Goal: Contribute content

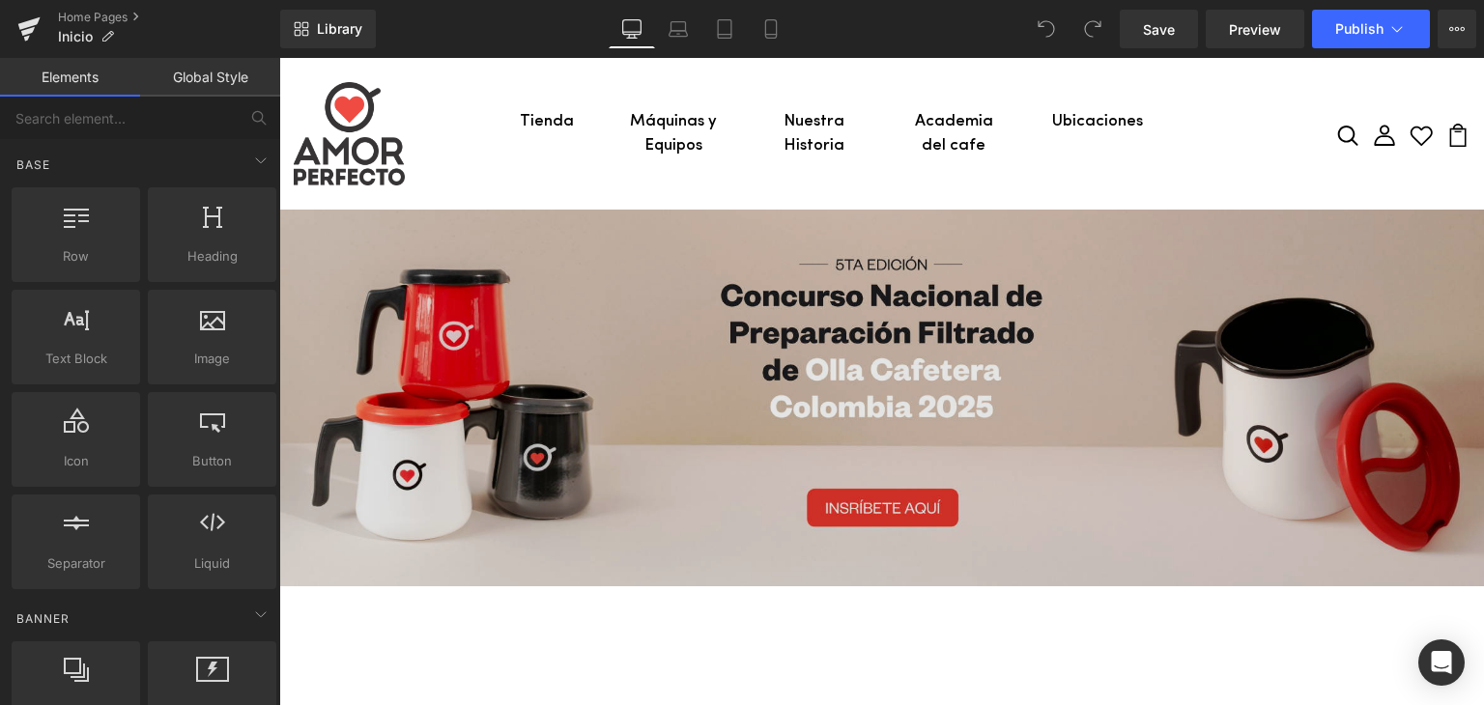
drag, startPoint x: 279, startPoint y: 58, endPoint x: 878, endPoint y: 277, distance: 637.2
click at [878, 277] on img at bounding box center [881, 398] width 1205 height 377
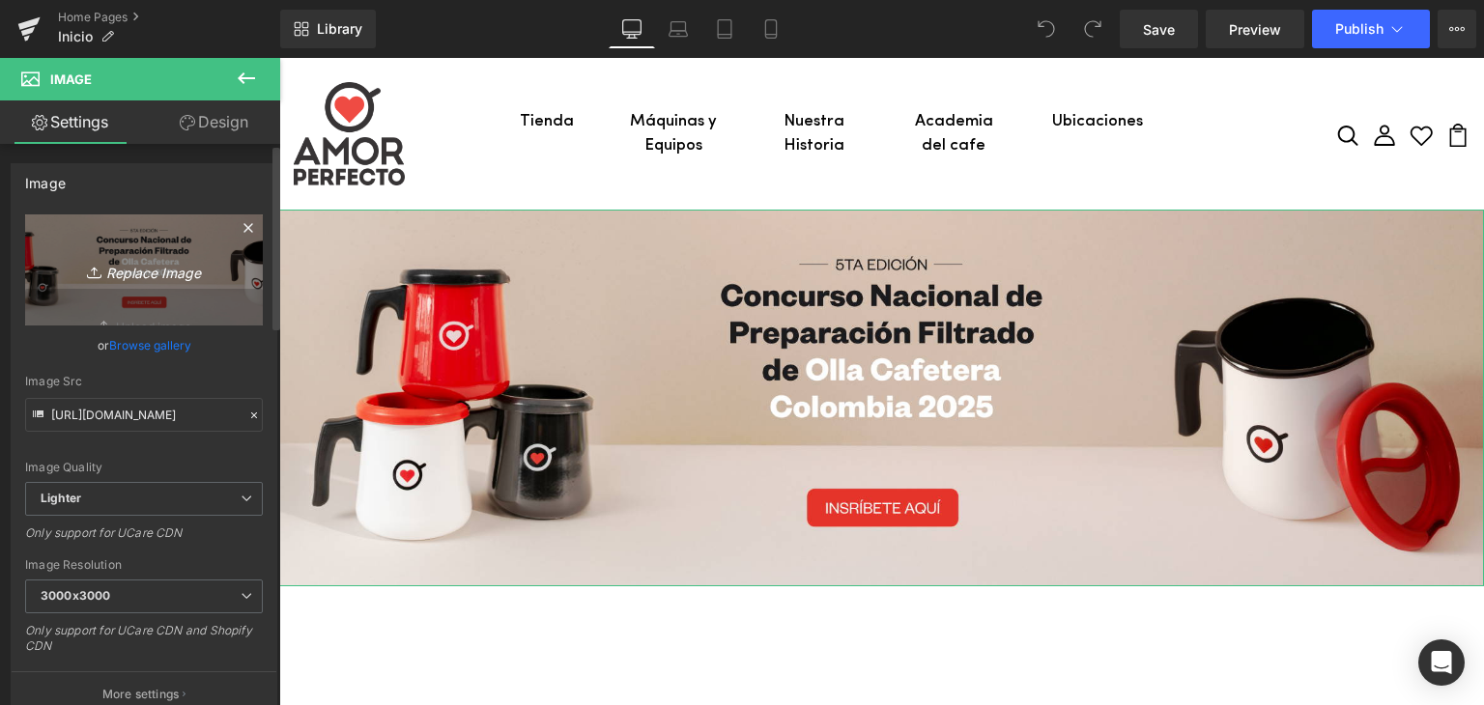
click at [170, 275] on icon "Replace Image" at bounding box center [144, 270] width 155 height 24
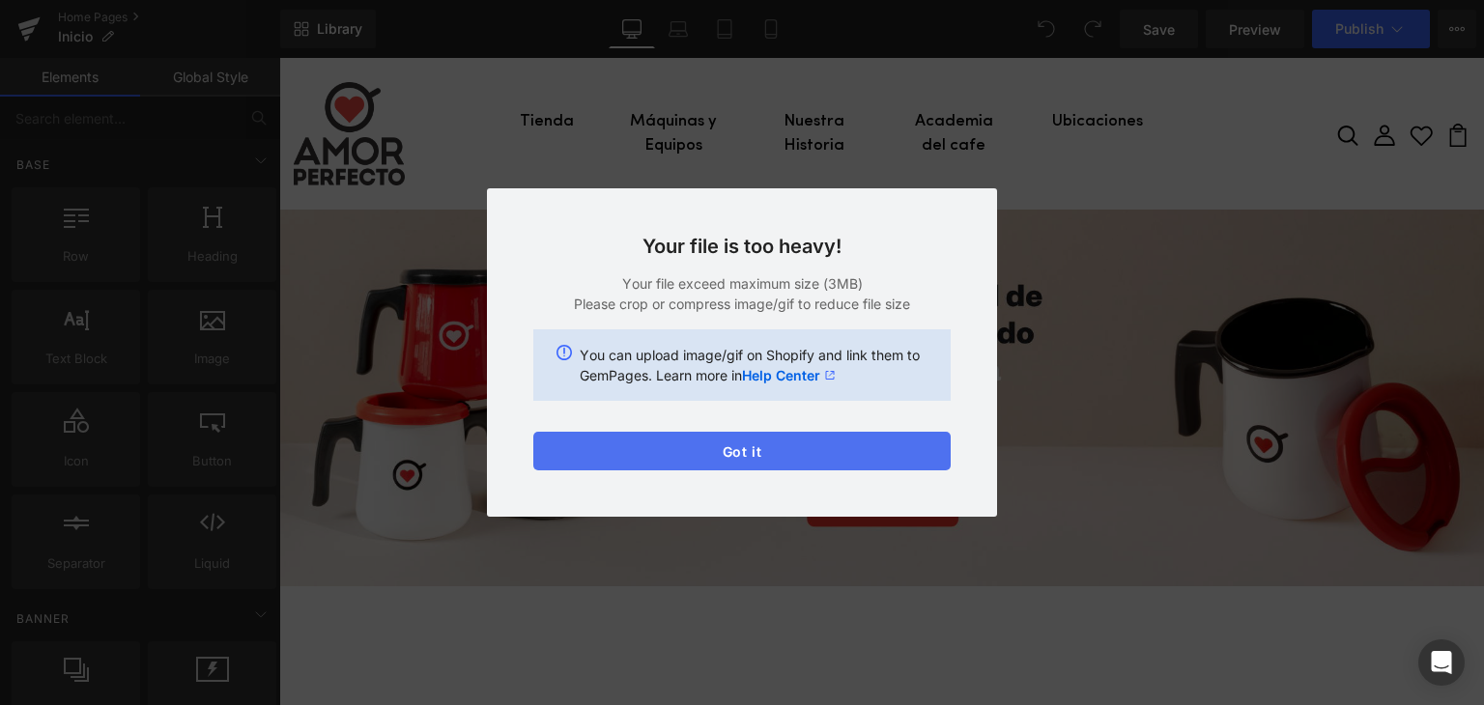
click at [684, 444] on button "Got it" at bounding box center [741, 451] width 417 height 39
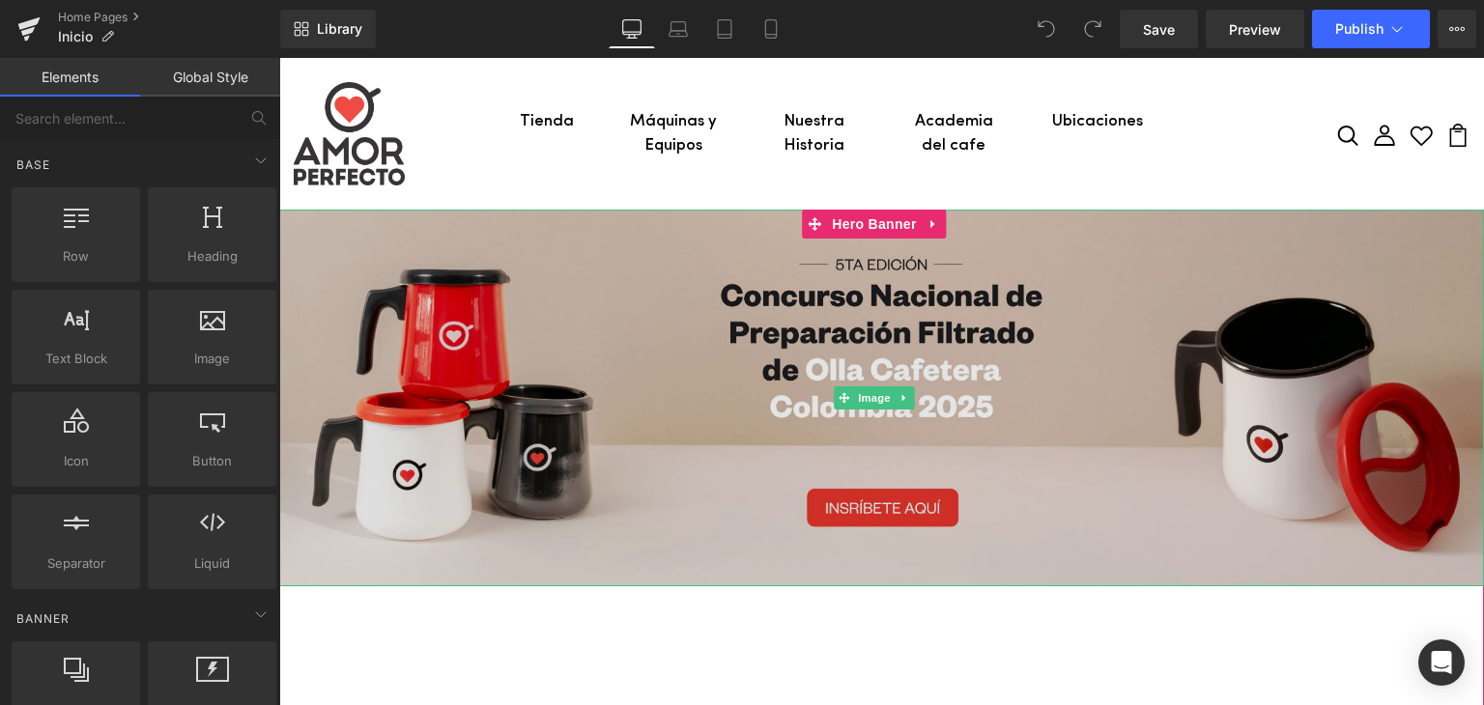
click at [526, 365] on img at bounding box center [881, 398] width 1205 height 377
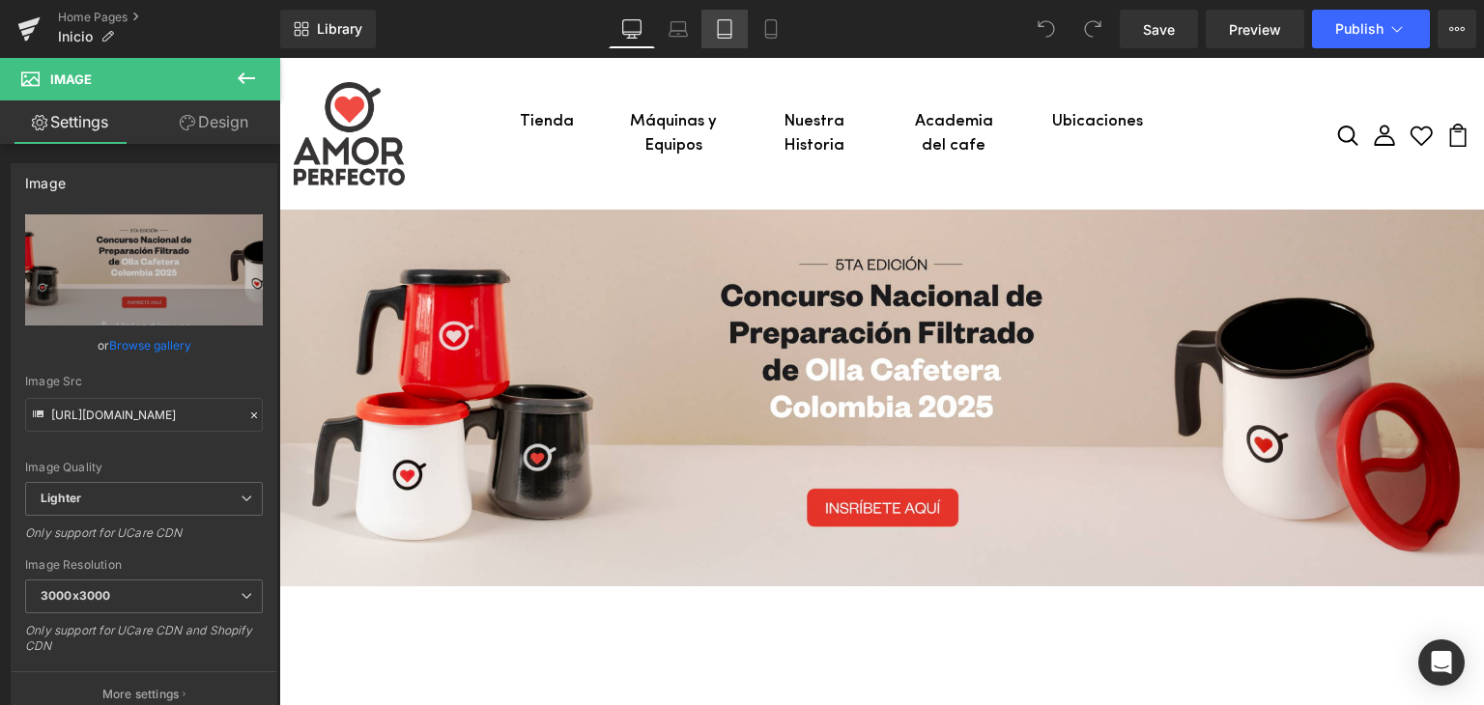
drag, startPoint x: 723, startPoint y: 28, endPoint x: 273, endPoint y: 28, distance: 449.4
click at [723, 28] on icon at bounding box center [724, 28] width 19 height 19
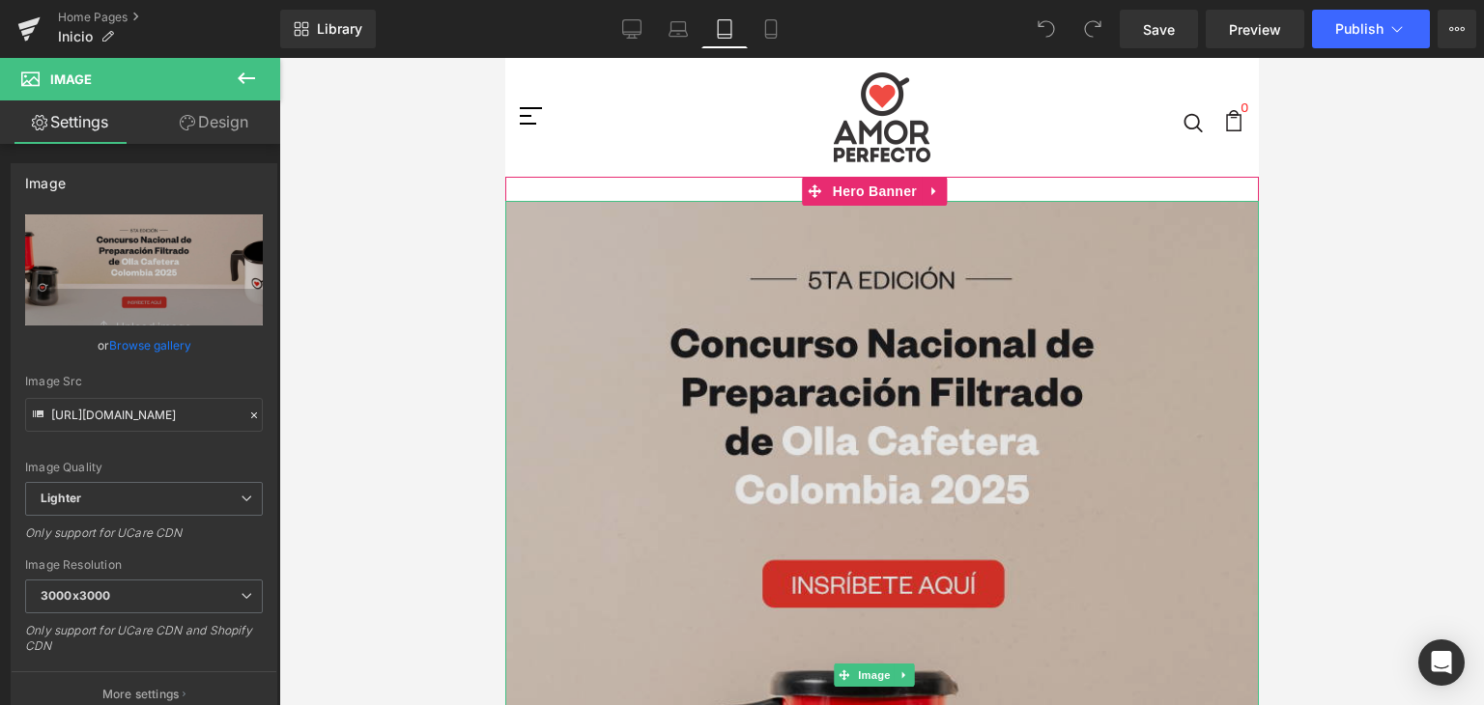
click at [807, 332] on img at bounding box center [881, 676] width 754 height 950
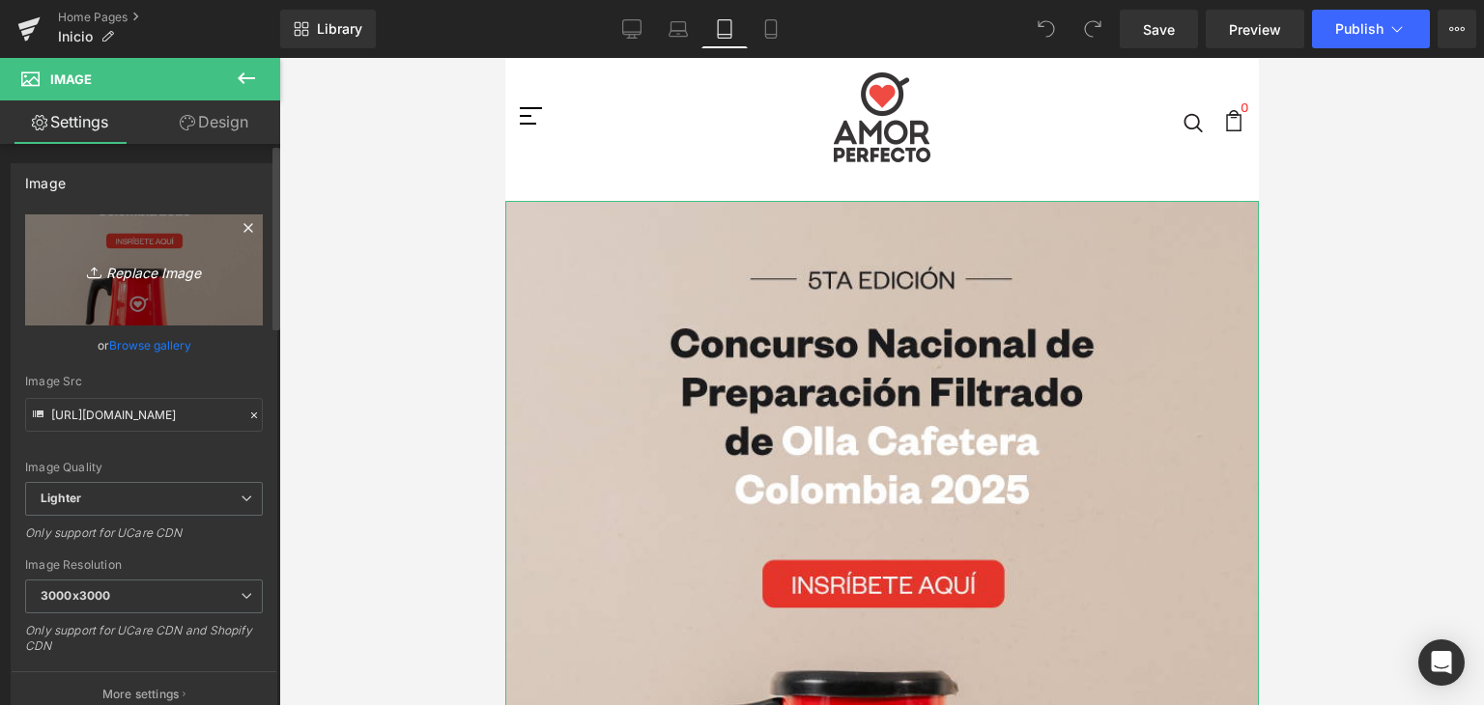
click at [154, 268] on icon "Replace Image" at bounding box center [144, 270] width 155 height 24
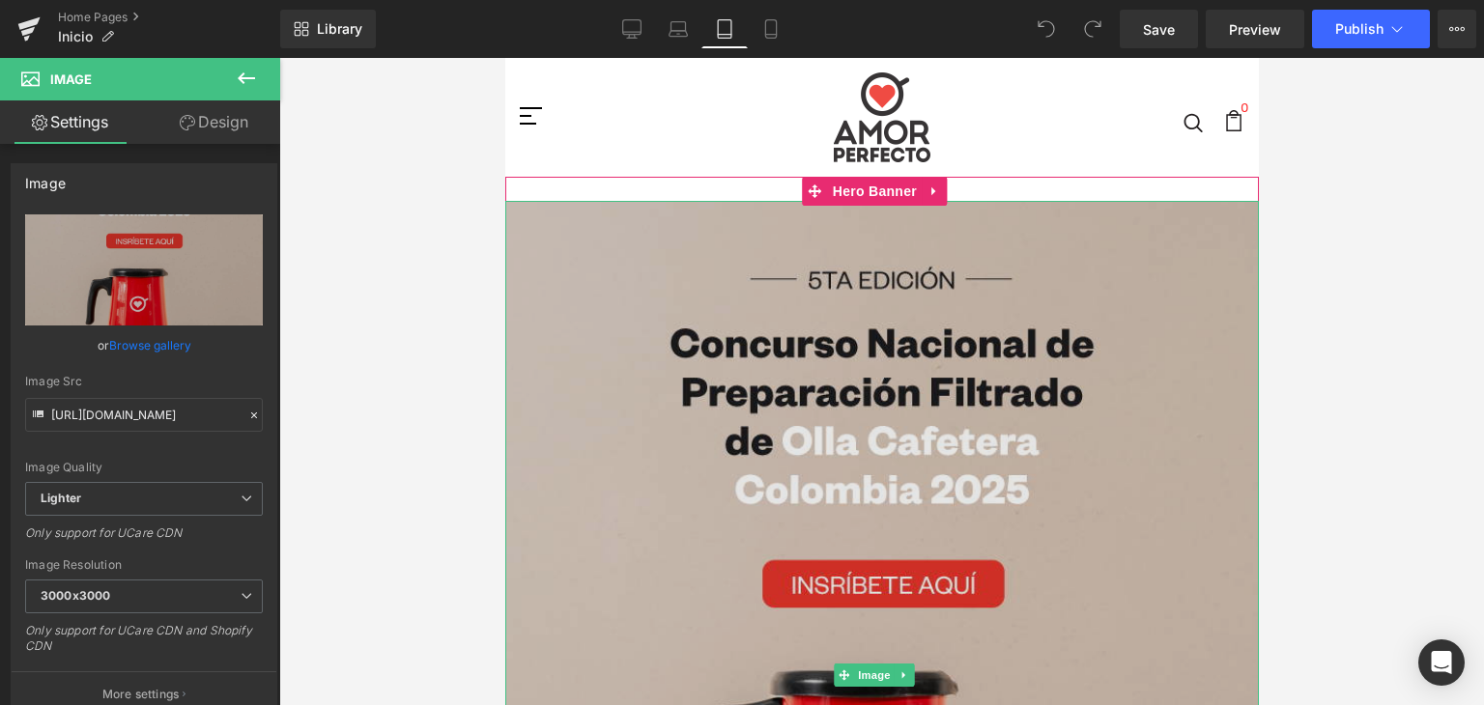
click at [841, 417] on img at bounding box center [881, 676] width 754 height 950
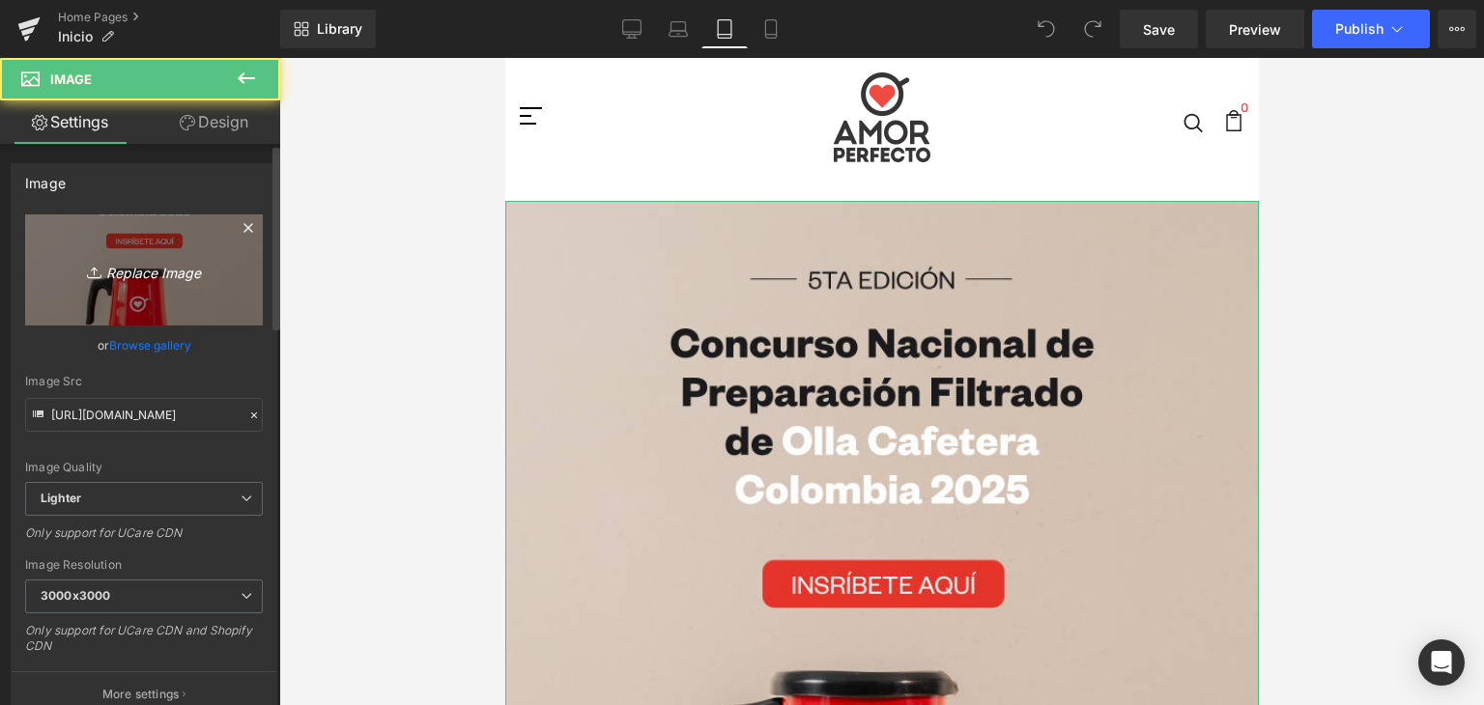
click at [152, 268] on icon "Replace Image" at bounding box center [144, 270] width 155 height 24
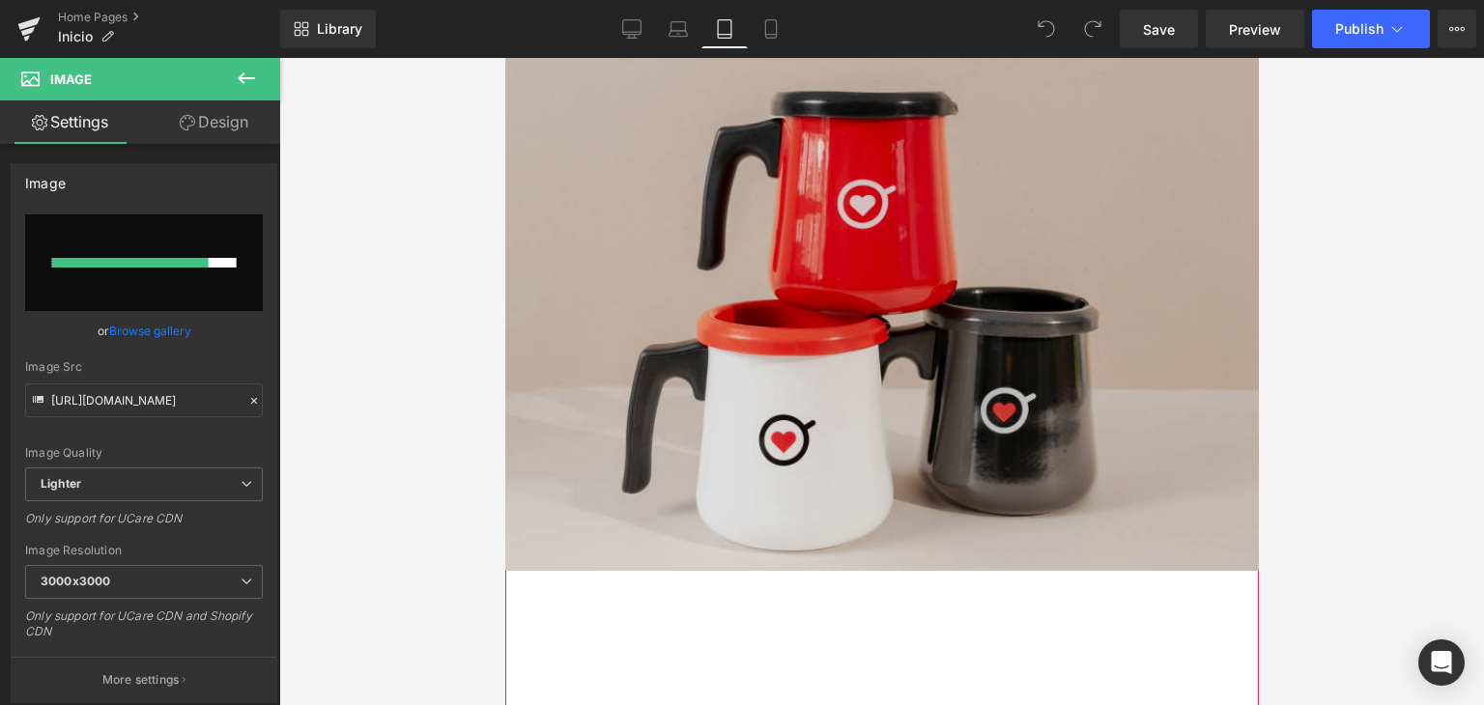
scroll to position [193, 0]
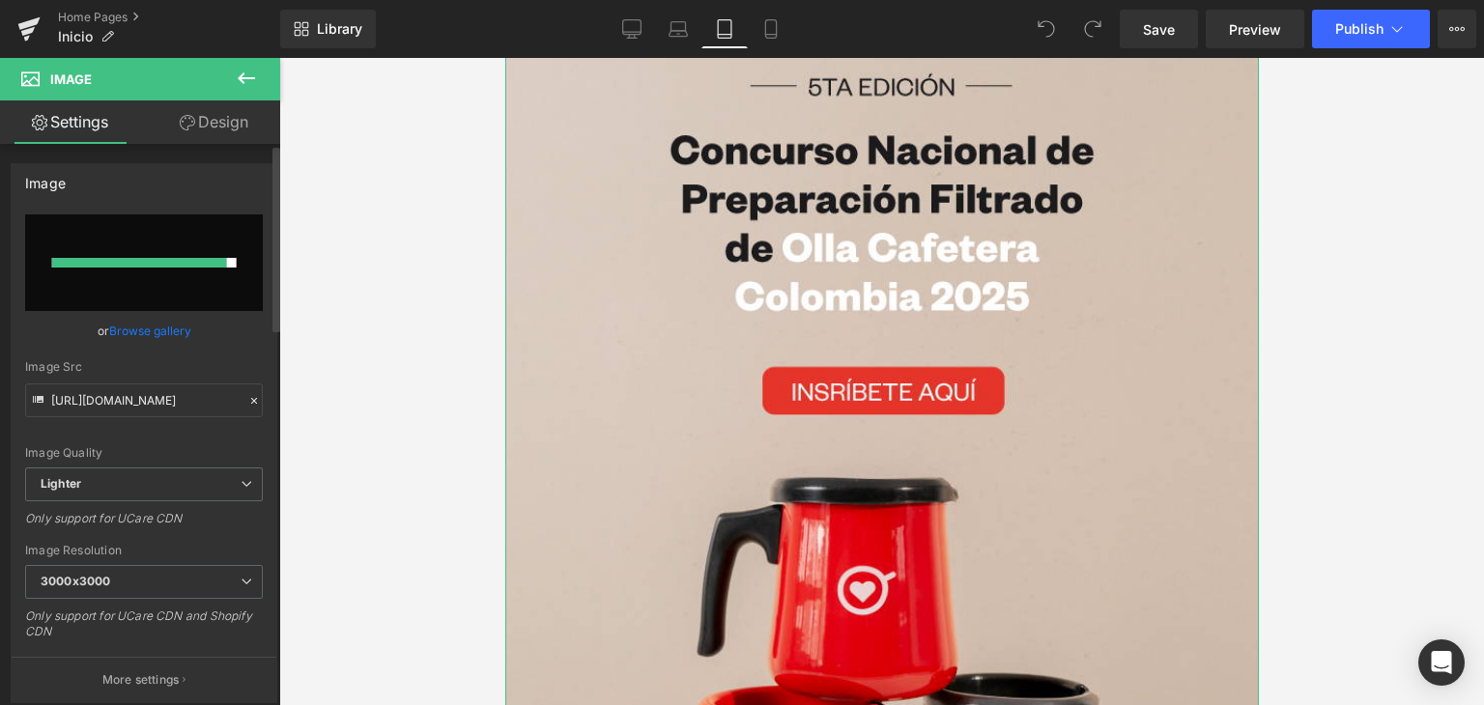
click at [179, 272] on input "file" at bounding box center [144, 263] width 238 height 97
type input "C:\fakepath\Banner-MOVIL_AP_Campeonato-nacional-de-olla (1).png"
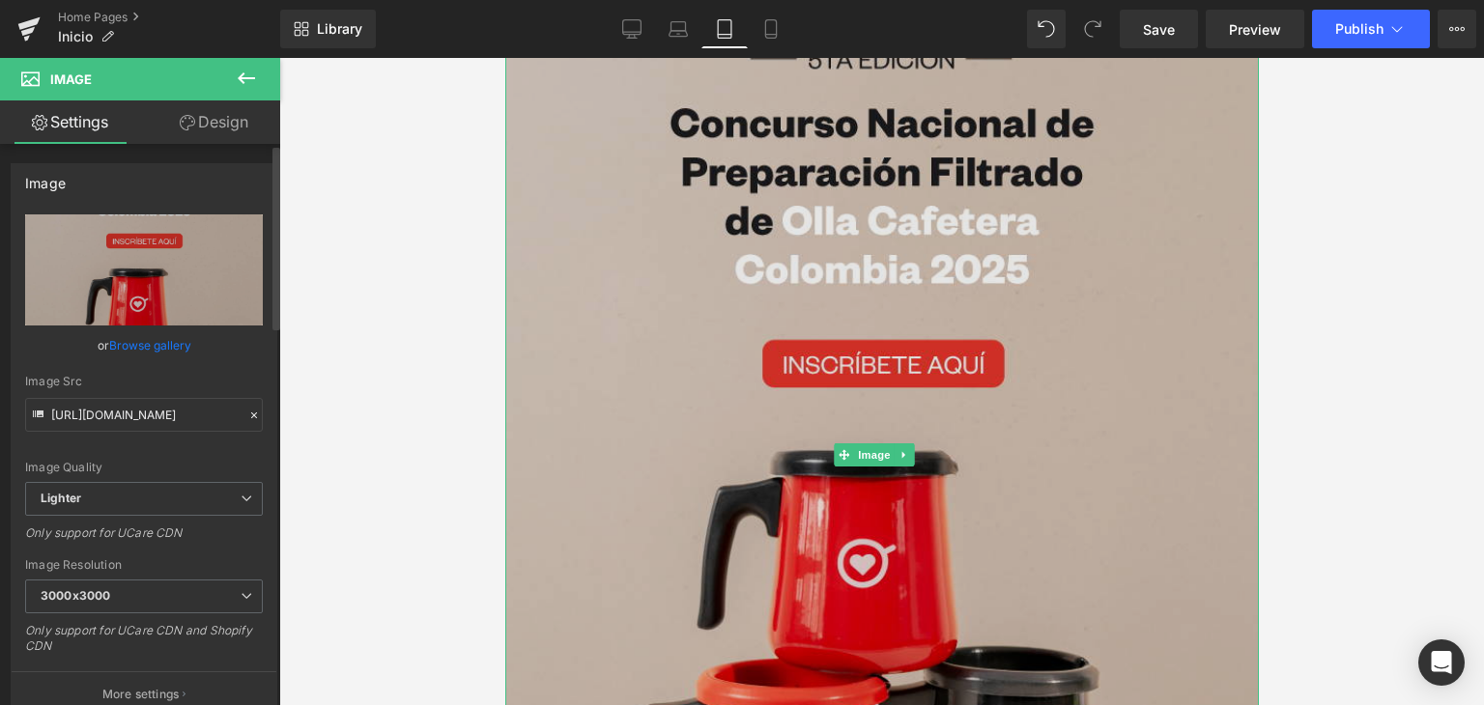
scroll to position [0, 0]
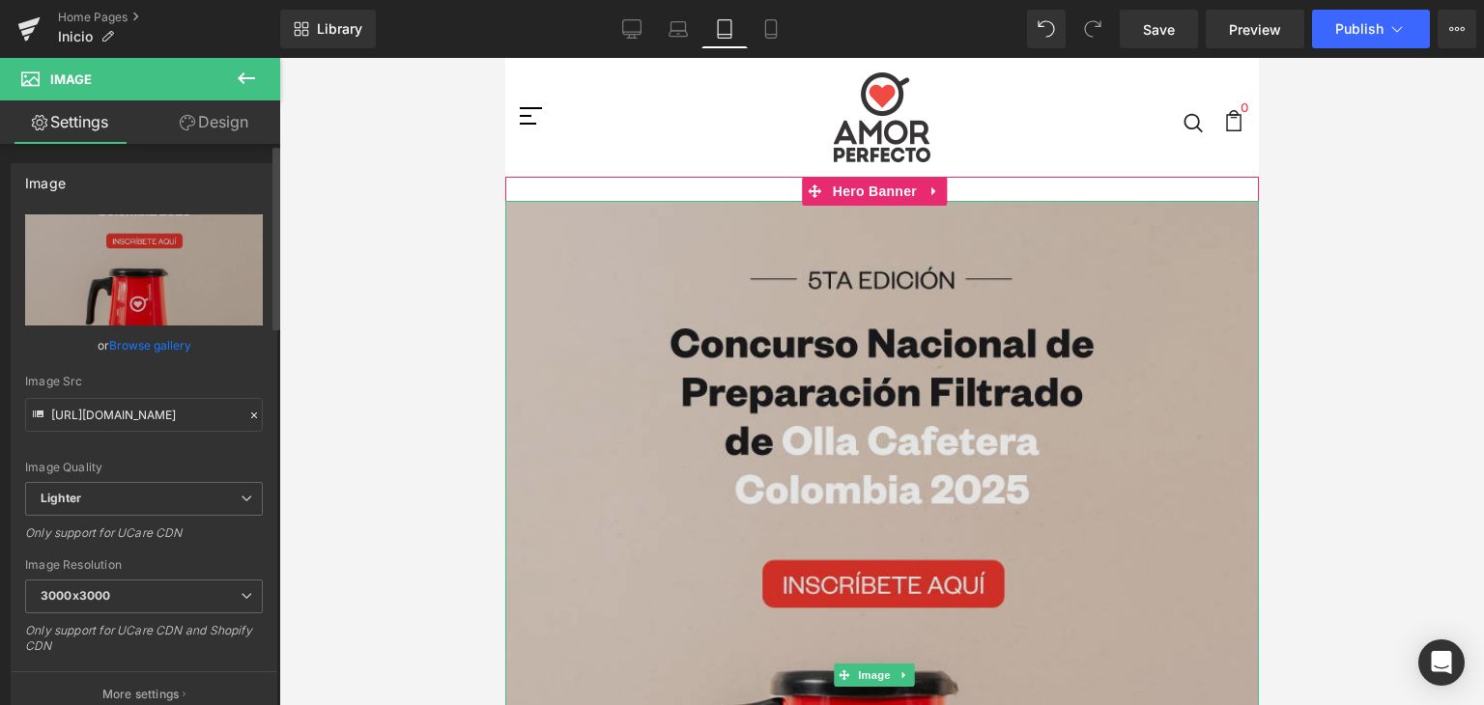
click at [907, 389] on img at bounding box center [881, 676] width 754 height 950
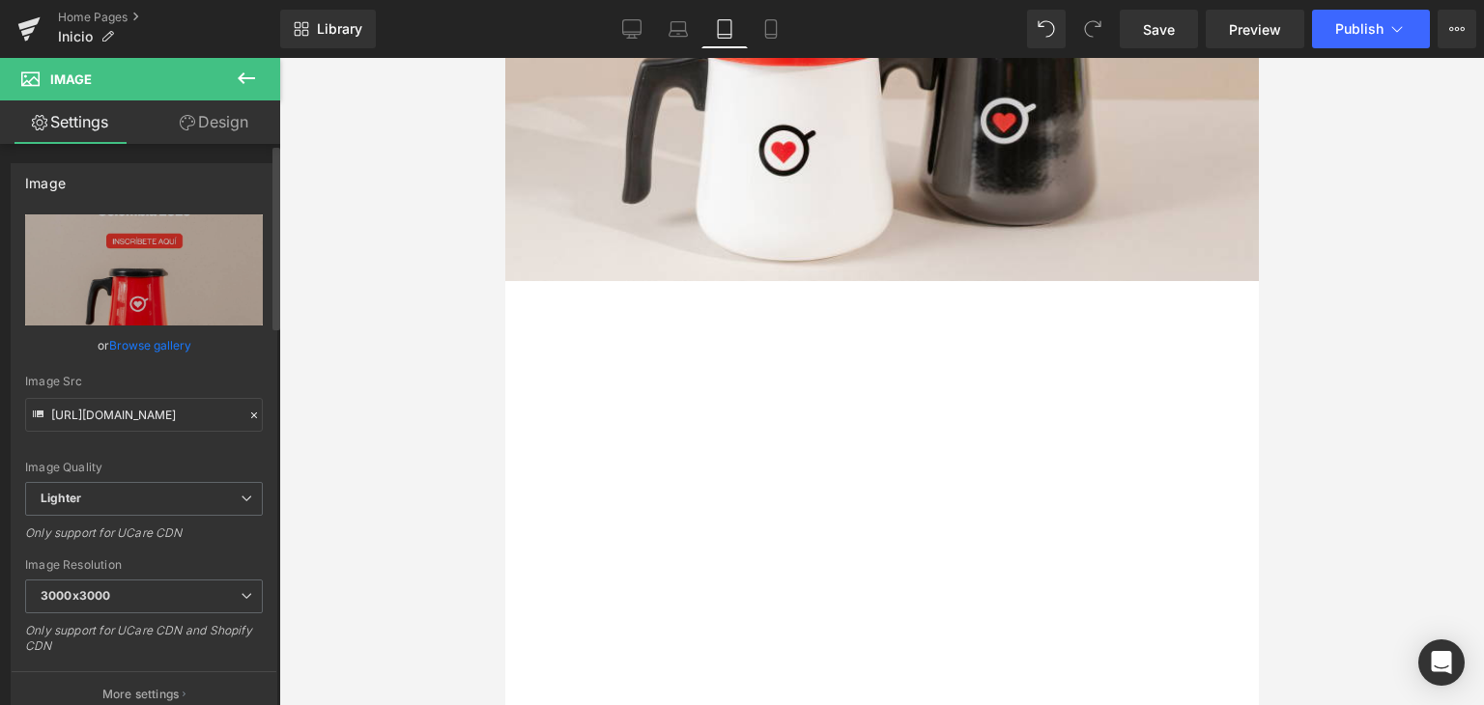
scroll to position [483, 0]
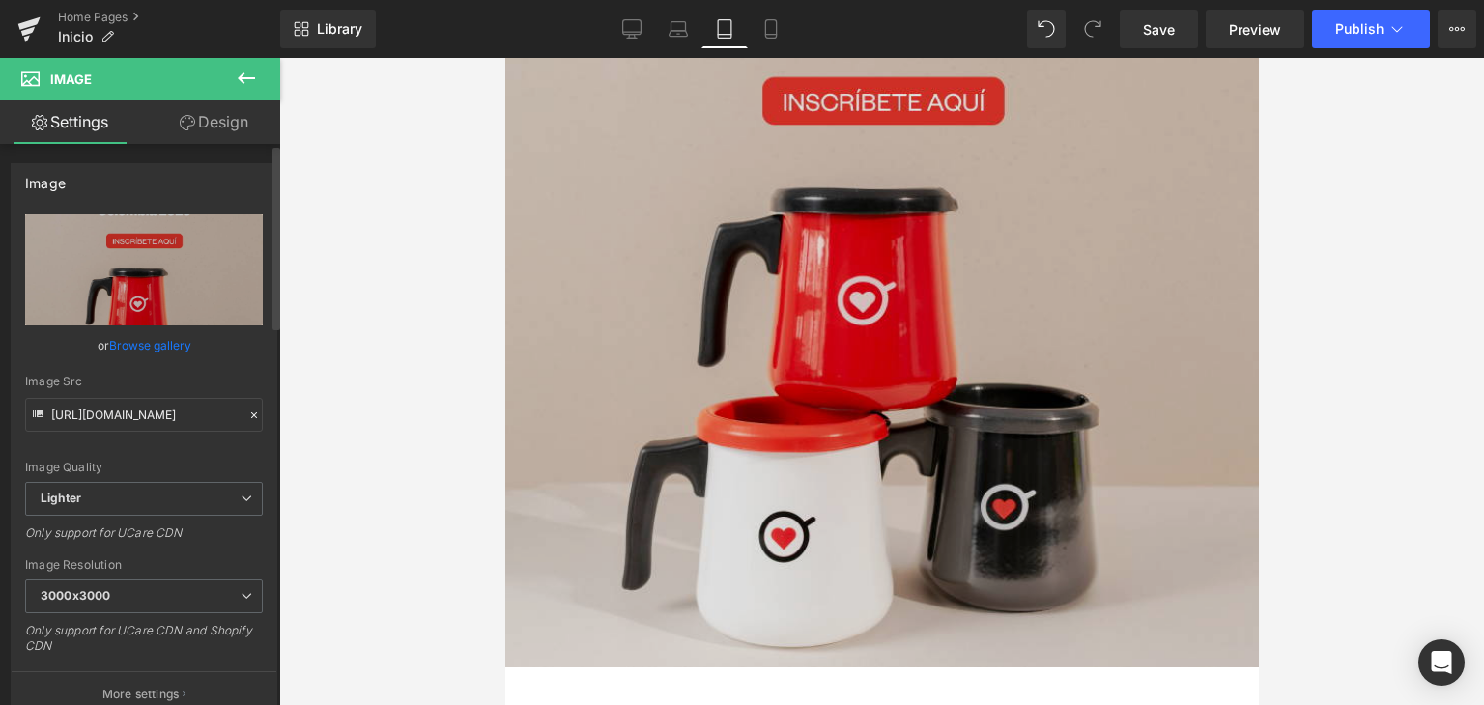
click at [942, 346] on img at bounding box center [881, 193] width 754 height 950
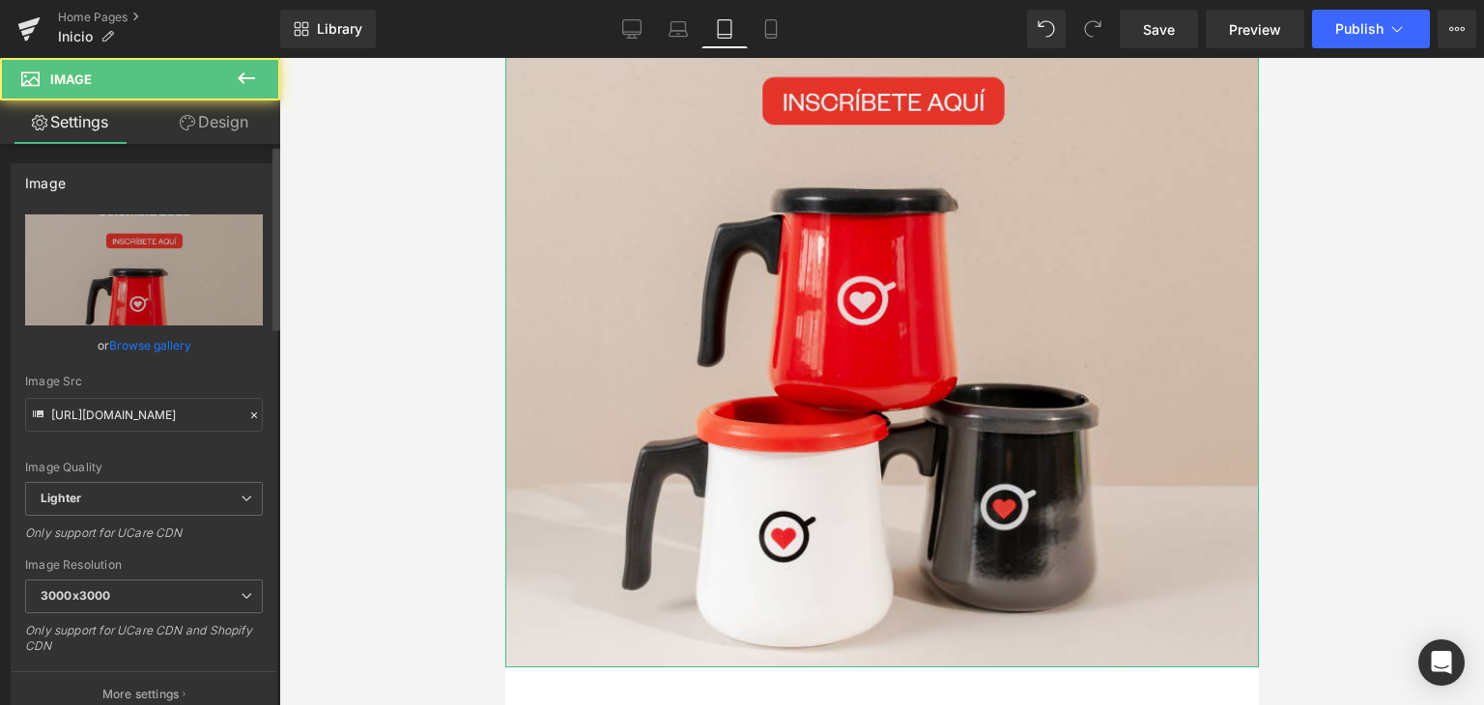
scroll to position [97, 0]
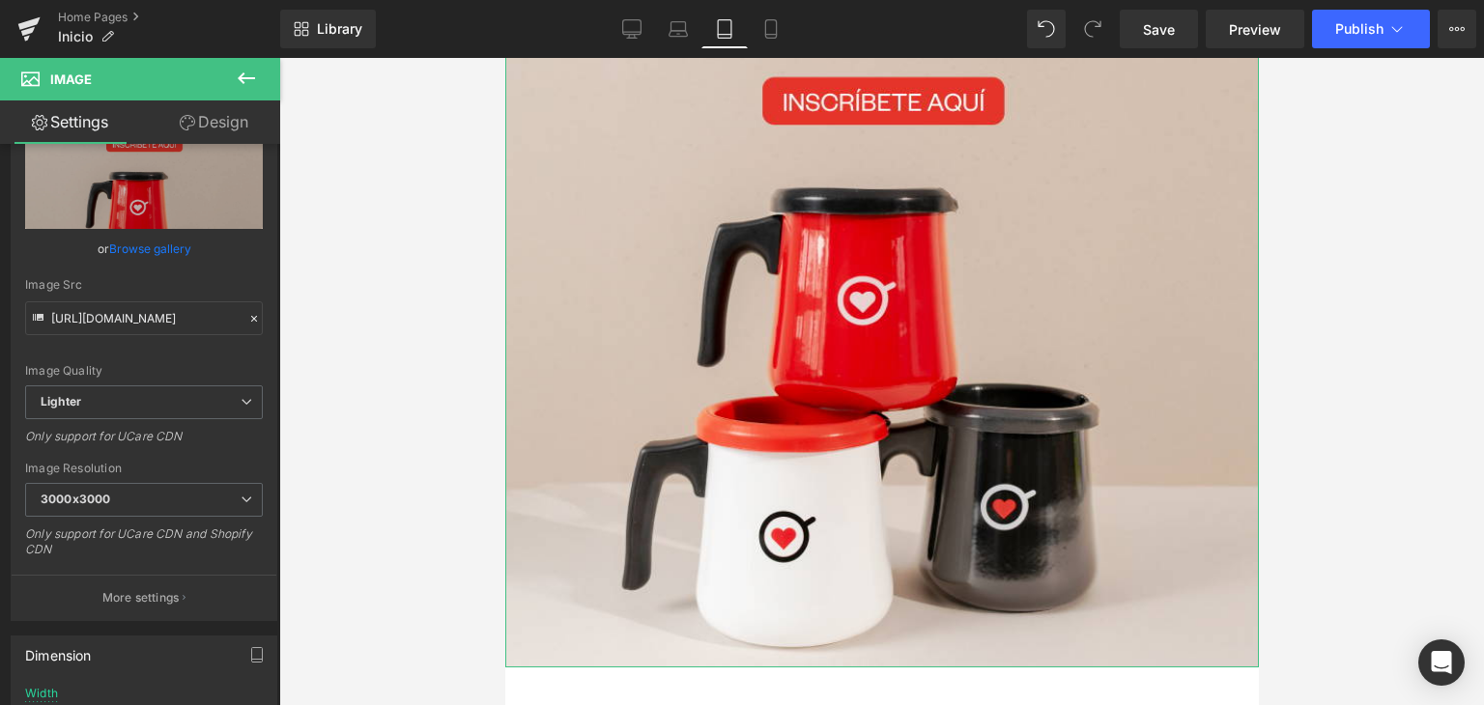
click at [194, 127] on link "Design" at bounding box center [214, 122] width 140 height 43
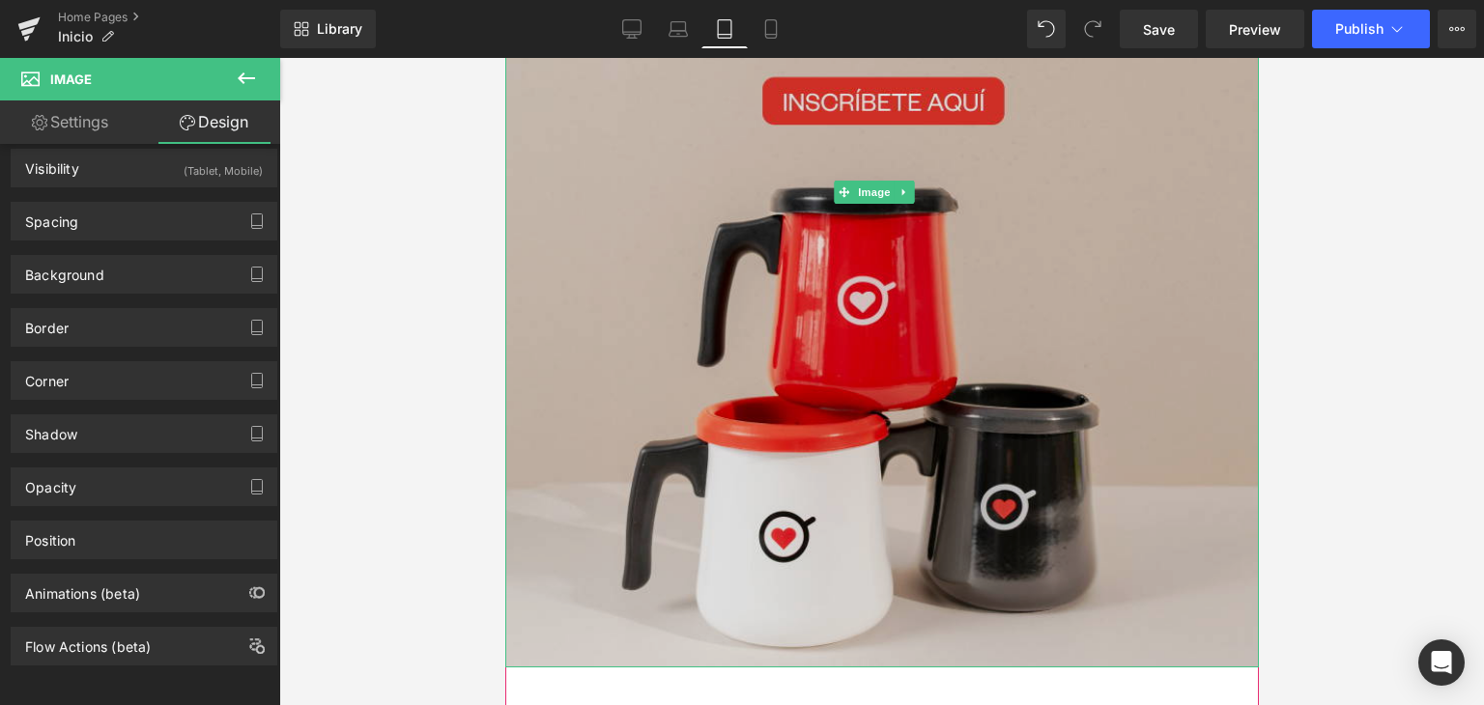
scroll to position [0, 0]
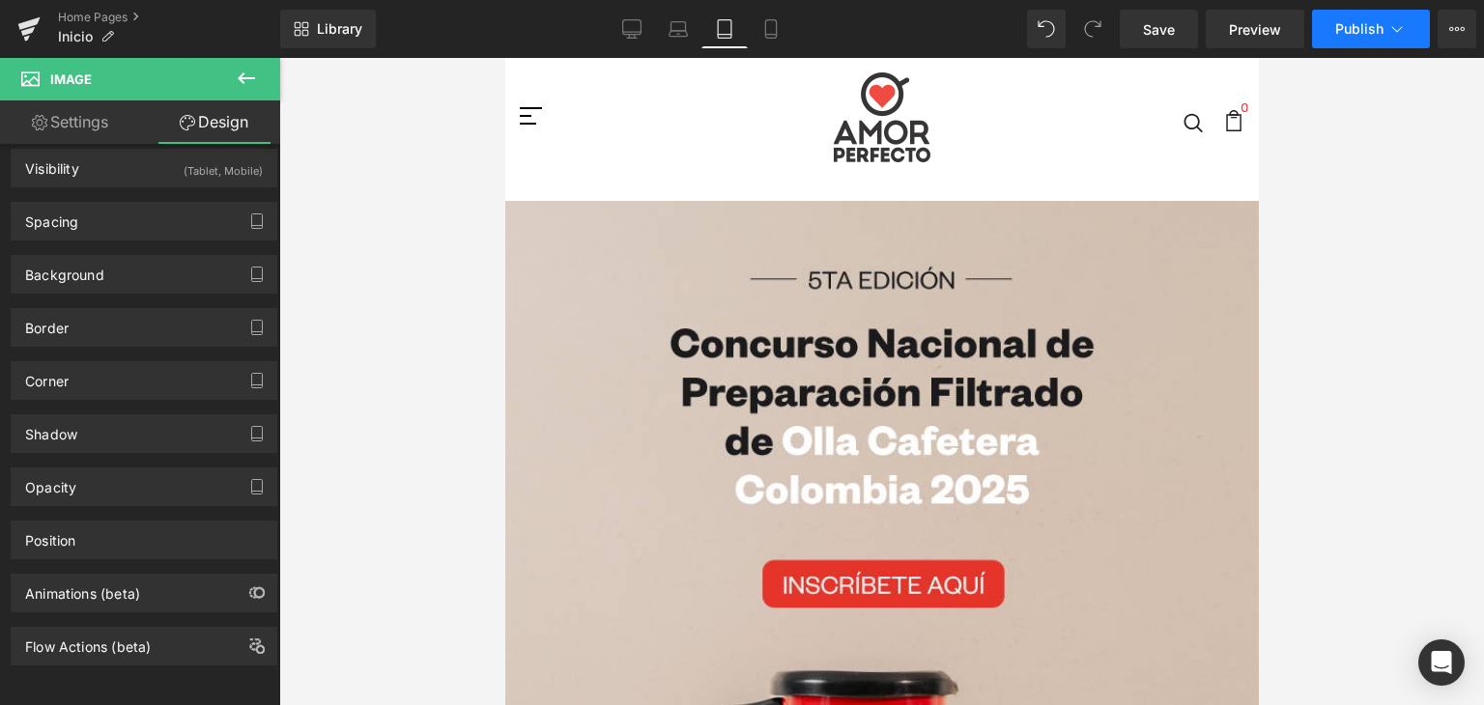
click at [1339, 30] on span "Publish" at bounding box center [1360, 28] width 48 height 15
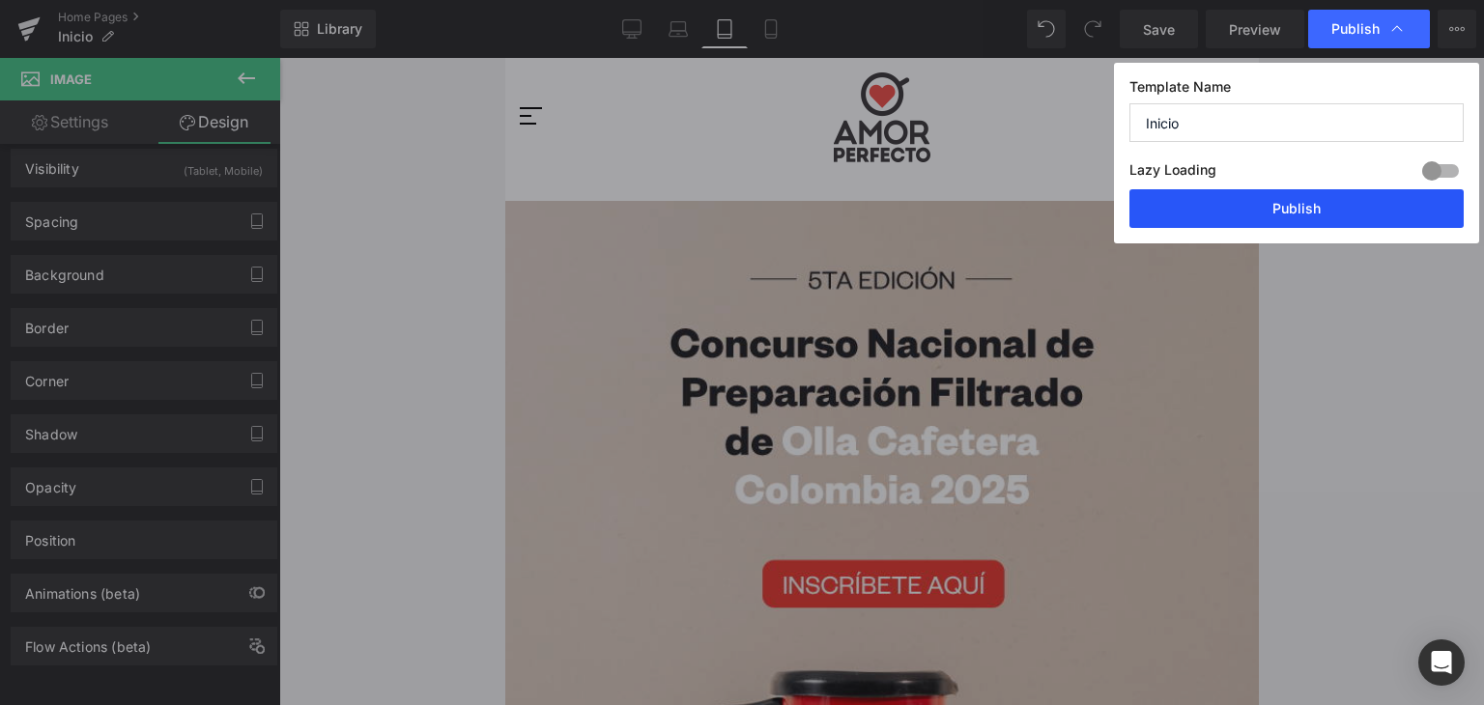
click at [1289, 219] on button "Publish" at bounding box center [1297, 208] width 334 height 39
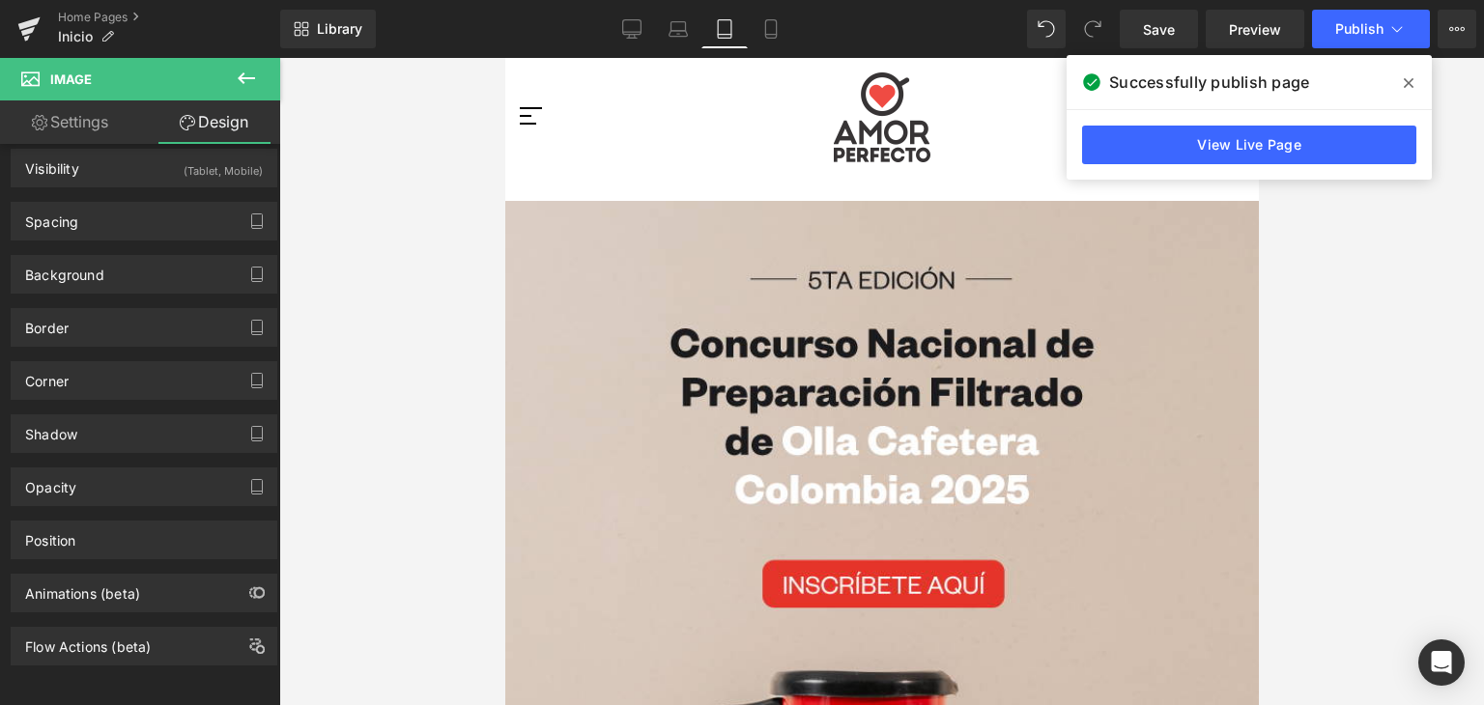
click at [1404, 76] on icon at bounding box center [1409, 82] width 10 height 15
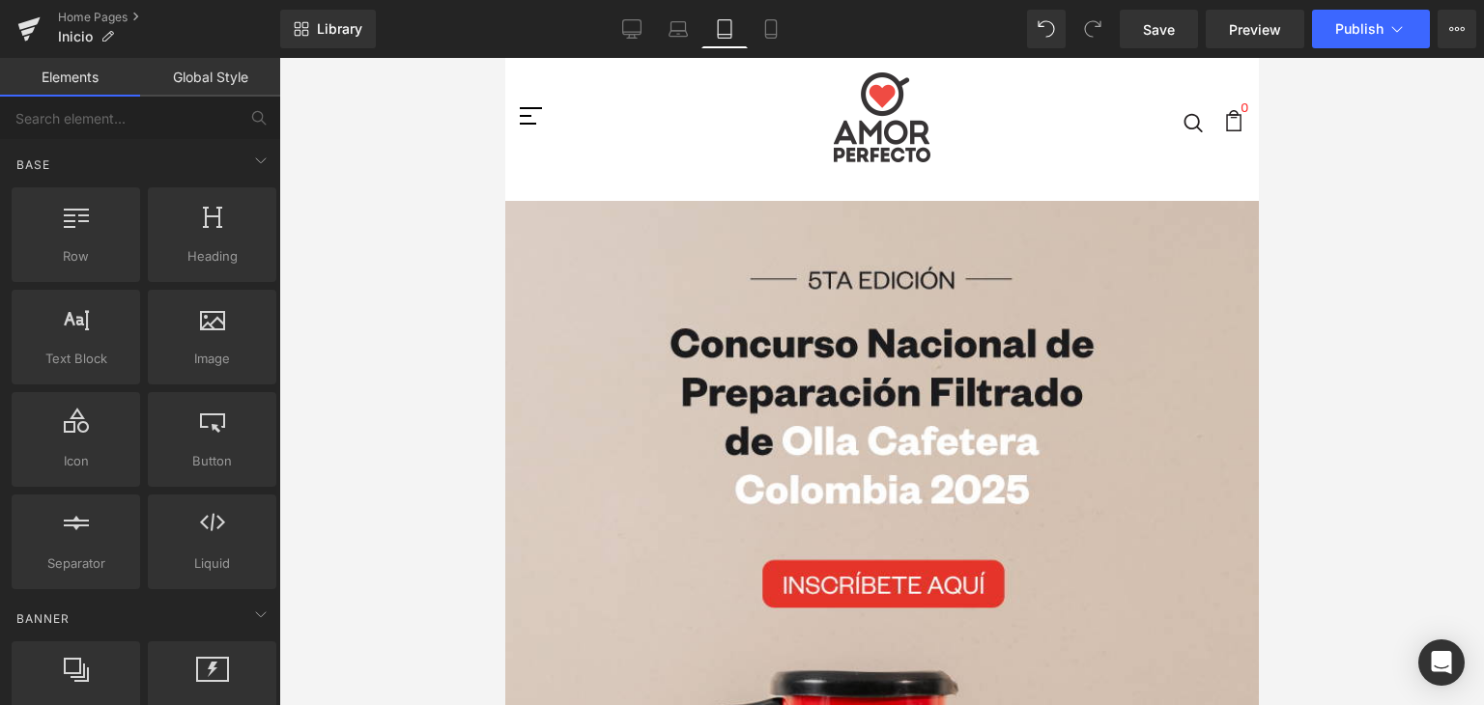
click at [1341, 287] on div at bounding box center [881, 382] width 1205 height 648
click at [343, 194] on div at bounding box center [881, 382] width 1205 height 648
click at [1350, 36] on span "Publish" at bounding box center [1360, 28] width 48 height 15
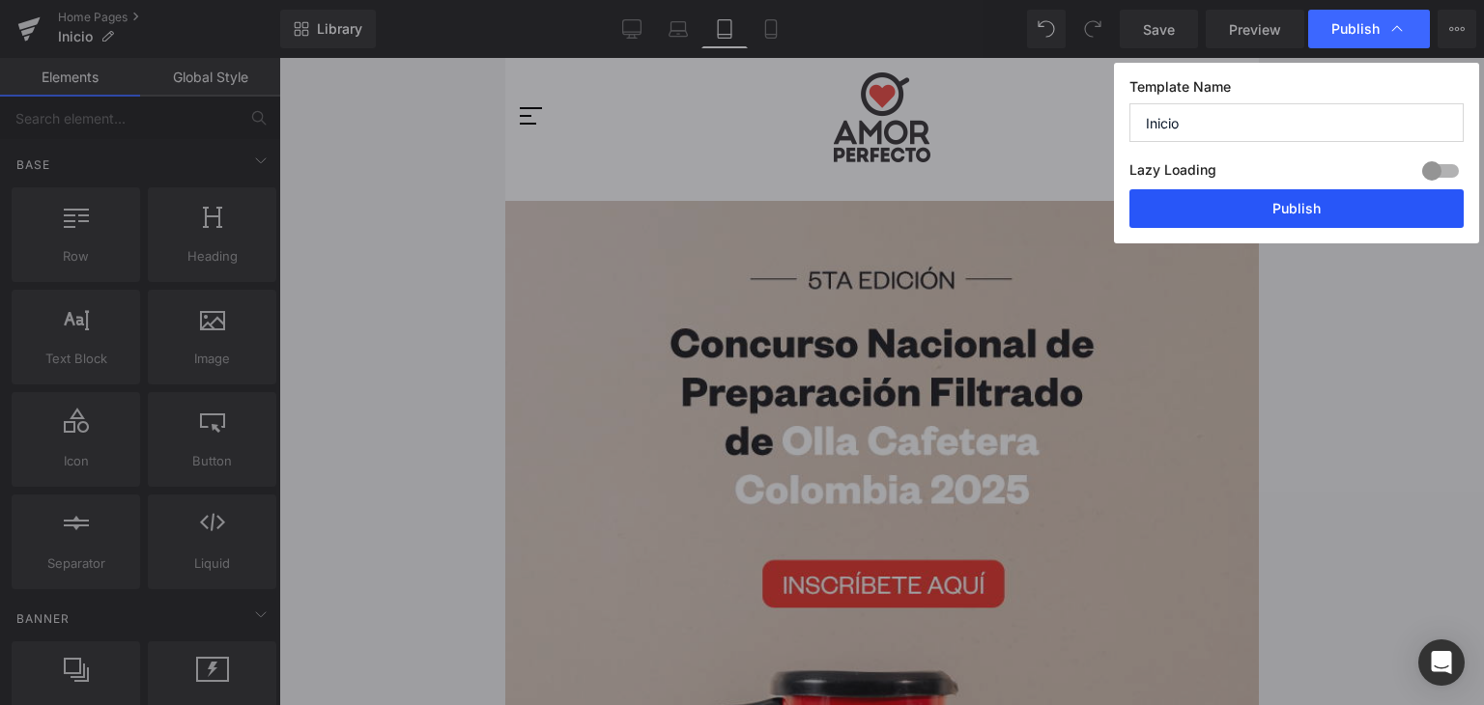
click at [1280, 214] on button "Publish" at bounding box center [1297, 208] width 334 height 39
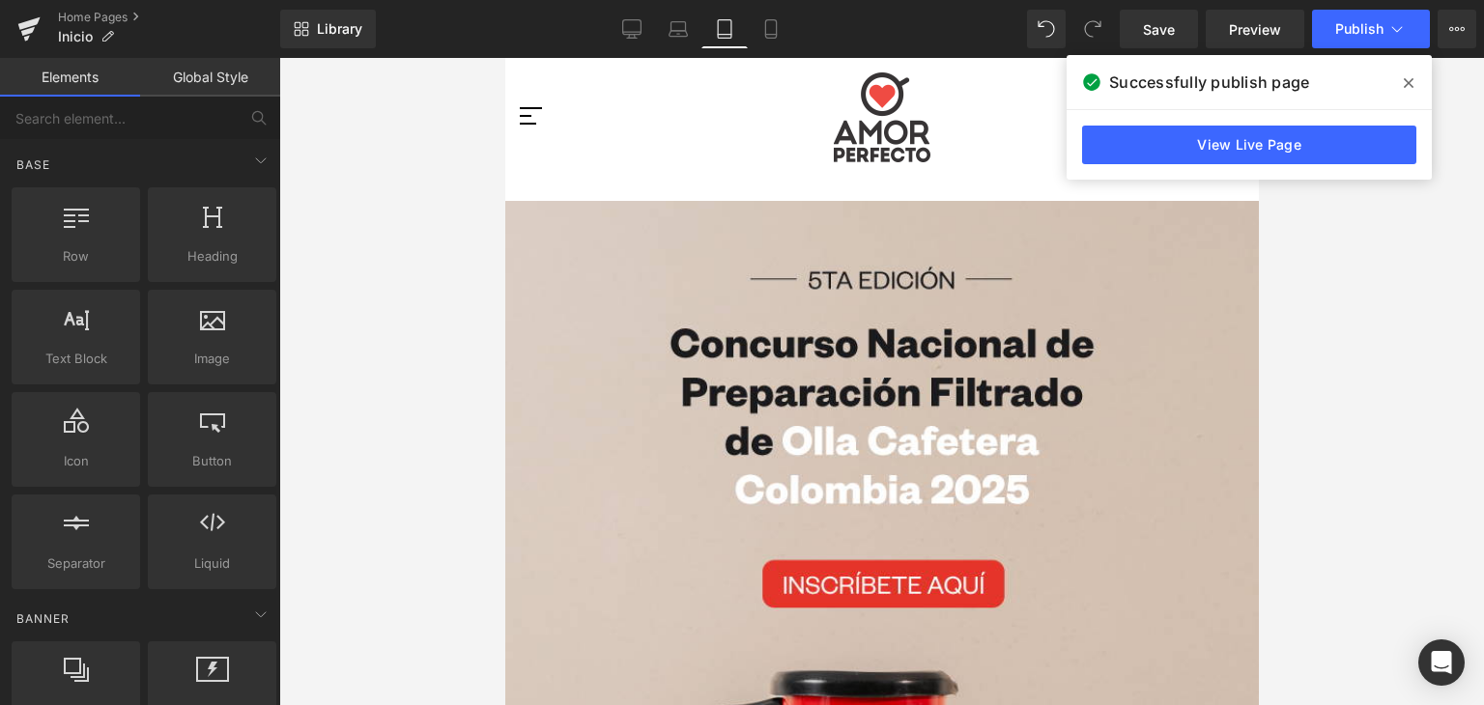
click at [1407, 81] on icon at bounding box center [1409, 83] width 10 height 10
